Goal: Task Accomplishment & Management: Manage account settings

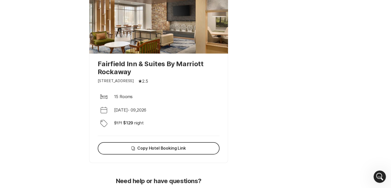
scroll to position [345, 0]
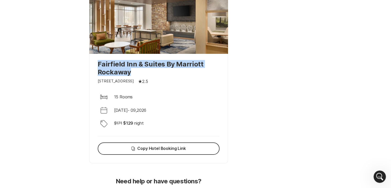
drag, startPoint x: 133, startPoint y: 74, endPoint x: 98, endPoint y: 64, distance: 37.2
click at [98, 64] on p "Fairfield Inn & Suites By Marriott Rockaway" at bounding box center [159, 68] width 122 height 16
copy p "Fairfield Inn & Suites By Marriott Rockaway"
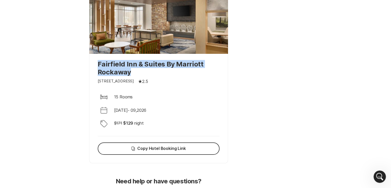
drag, startPoint x: 141, startPoint y: 73, endPoint x: 99, endPoint y: 65, distance: 42.7
click at [99, 65] on p "Fairfield Inn & Suites By Marriott Rockaway" at bounding box center [159, 68] width 122 height 16
copy p "Fairfield Inn & Suites By Marriott Rockaway"
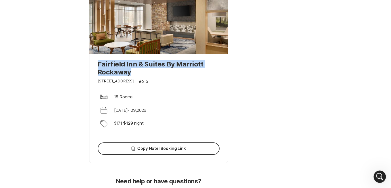
drag, startPoint x: 133, startPoint y: 70, endPoint x: 95, endPoint y: 66, distance: 38.8
click at [95, 66] on div "Fairfield Inn & Suites By Marriott Rockaway [STREET_ADDRESS] Star Filled 2.5 Be…" at bounding box center [158, 108] width 139 height 109
